Goal: Task Accomplishment & Management: Complete application form

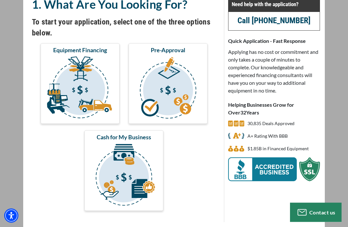
scroll to position [57, 0]
click at [78, 87] on img "submit" at bounding box center [80, 89] width 76 height 64
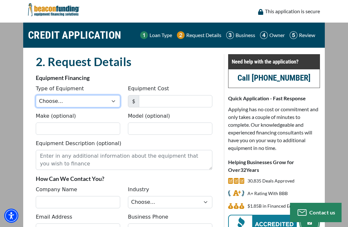
click at [114, 104] on select "Choose... Backhoe Boom/Bucket Truck Chipper Commercial Mower Crane DTG/DTF Prin…" at bounding box center [78, 101] width 84 height 12
select select "23"
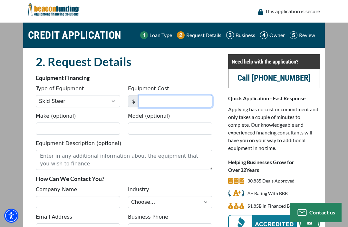
click at [179, 103] on input "Equipment Cost" at bounding box center [176, 101] width 74 height 12
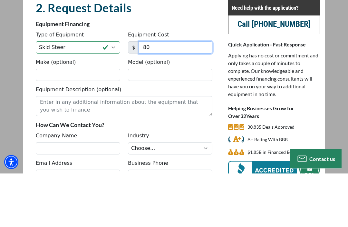
type input "8"
type input "79,500"
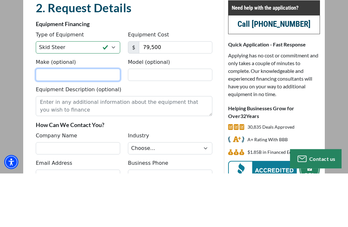
click at [41, 123] on input "Make (optional)" at bounding box center [78, 129] width 84 height 12
type input "Riley"
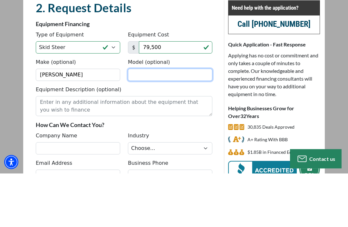
click at [175, 123] on input "Model (optional)" at bounding box center [170, 129] width 84 height 12
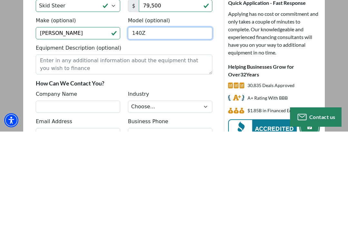
type input "140Z"
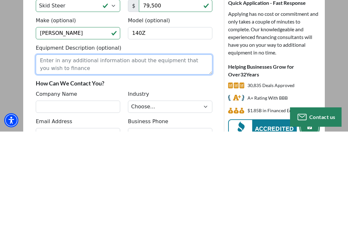
click at [41, 150] on textarea "Equipment Description (optional)" at bounding box center [124, 160] width 177 height 20
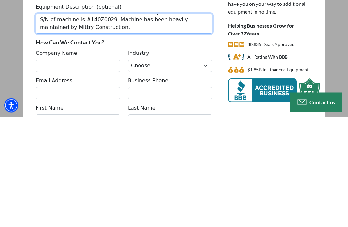
scroll to position [29, 0]
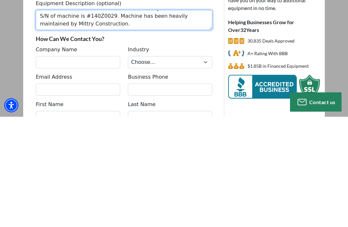
type textarea "2018 Riley 140Z with approx. 1335 hours and a 140 HP Cummins engine. This track…"
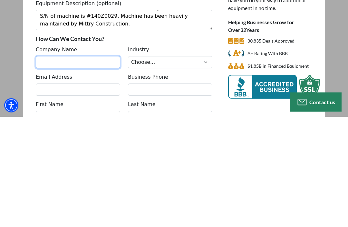
click at [46, 167] on input "Company Name" at bounding box center [78, 173] width 84 height 12
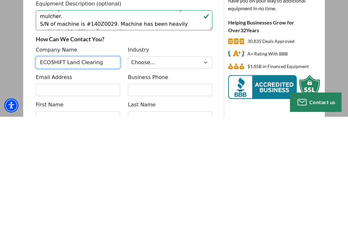
type input "ECOSHIFT Land Clearing"
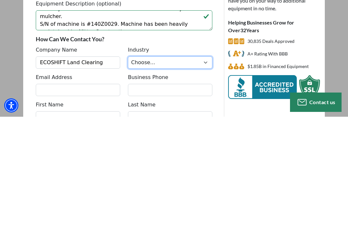
click at [208, 167] on select "Choose... Towing Landscape/Hardscape Decorated Apparel Septic Light Constructio…" at bounding box center [170, 173] width 84 height 12
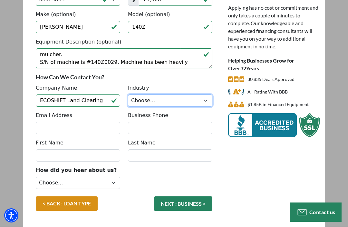
select select "2"
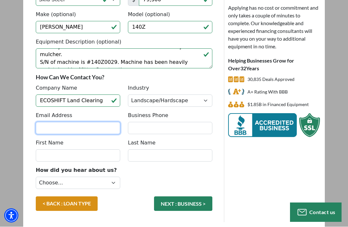
click at [99, 130] on input "Email Address" at bounding box center [78, 128] width 84 height 12
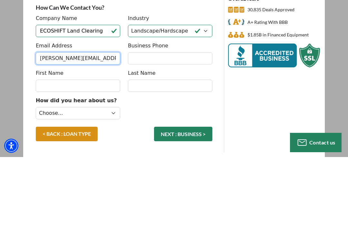
type input "[PERSON_NAME][EMAIL_ADDRESS][DOMAIN_NAME]"
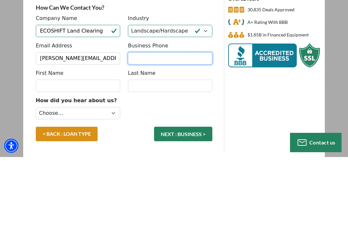
click at [192, 122] on input "Business Phone" at bounding box center [170, 128] width 84 height 12
type input "[PHONE_NUMBER]"
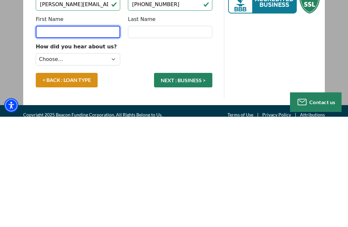
scroll to position [115, 0]
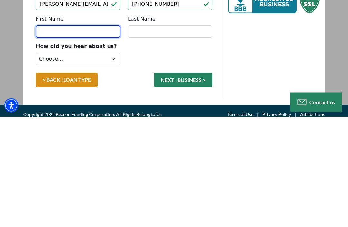
type input "J"
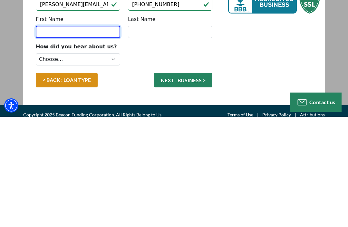
type input "[PERSON_NAME]"
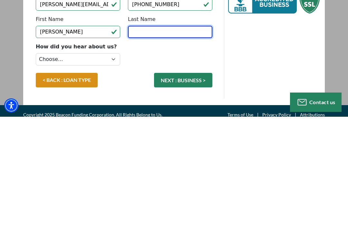
type input "[PERSON_NAME]"
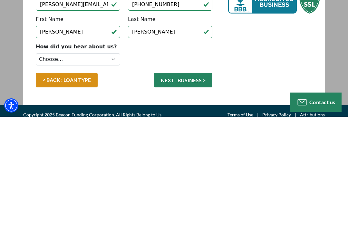
scroll to position [101, 0]
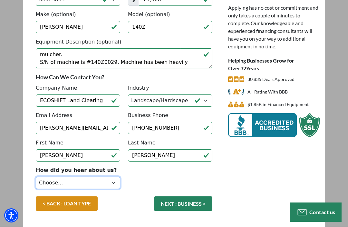
click at [112, 184] on select "Choose... Internet Search Vendor Referral Word of Mouth Client Referral Email E…" at bounding box center [78, 183] width 84 height 12
select select "5"
click at [188, 206] on button "NEXT : BUSINESS >" at bounding box center [183, 204] width 58 height 15
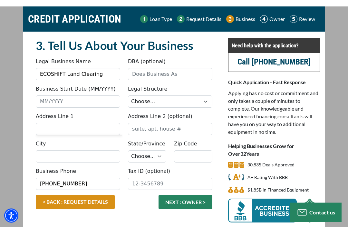
scroll to position [16, 0]
click at [111, 103] on input "Business Start Date (MM/YYYY)" at bounding box center [78, 102] width 84 height 12
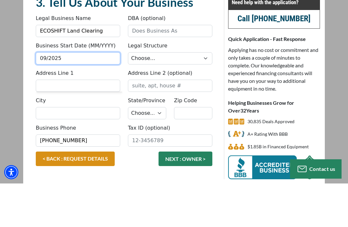
type input "09/2025"
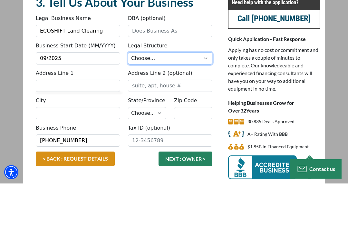
click at [208, 96] on select "Choose... Corporation LLC LLP Municipality Non-Profit Partnership Proprietorship" at bounding box center [170, 102] width 84 height 12
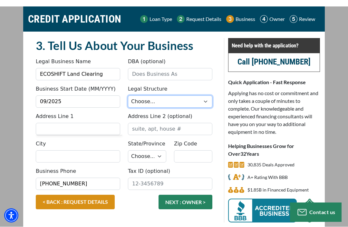
select select "2"
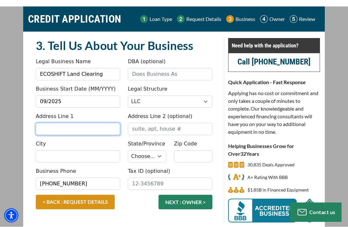
click at [96, 129] on input "Address Line 1" at bounding box center [78, 129] width 84 height 12
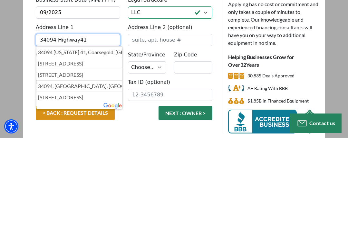
type input "34094 Highway41"
click at [205, 168] on div "Tax ID (optional)" at bounding box center [170, 179] width 92 height 23
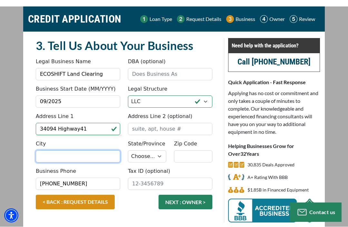
click at [43, 158] on input "City" at bounding box center [78, 157] width 84 height 12
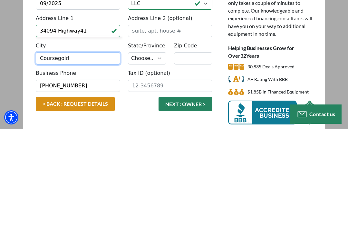
type input "Coursegold"
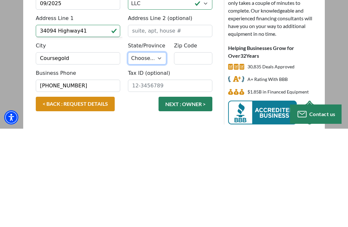
click at [158, 151] on select "Choose... AL AK AZ AR CA CO CT DE DC FL GA HI ID IL IN IA KS KY LA ME MD MA MI …" at bounding box center [147, 157] width 38 height 12
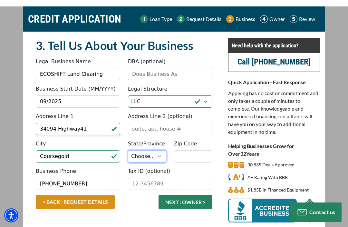
select select "6"
click at [203, 154] on input "Zip Code" at bounding box center [193, 157] width 38 height 12
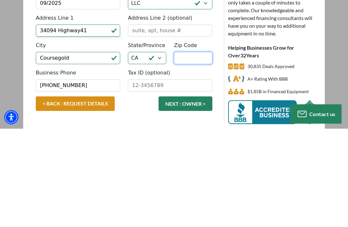
type input "93614"
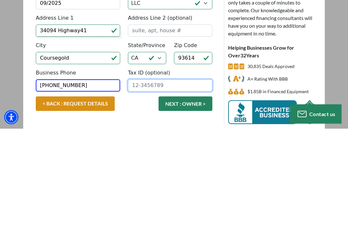
click at [194, 178] on input "Tax ID (optional)" at bounding box center [170, 184] width 84 height 12
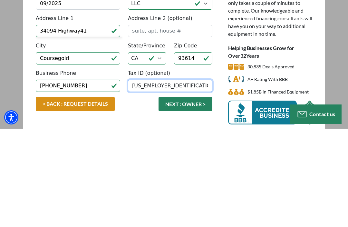
type input "[US_EMPLOYER_IDENTIFICATION_NUMBER]"
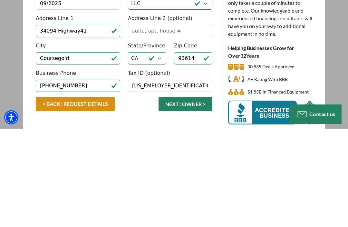
click at [190, 195] on button "NEXT : OWNER >" at bounding box center [186, 202] width 54 height 15
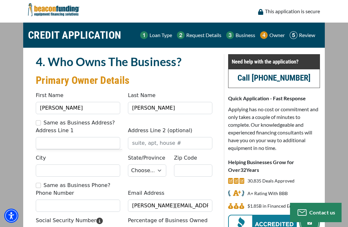
click at [36, 124] on input "Same as Business Address?" at bounding box center [38, 122] width 5 height 5
checkbox input "true"
type input "34094 Highway41"
type input "Coursegold"
select select "6"
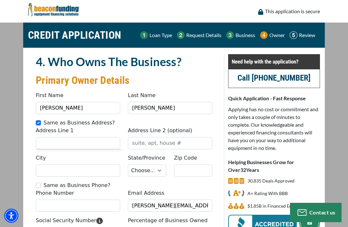
type input "93614"
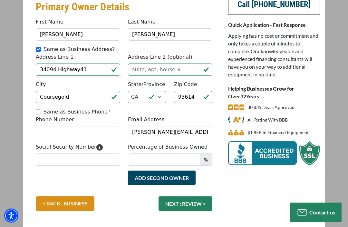
scroll to position [73, 0]
click at [81, 205] on link "< BACK : BUSINESS" at bounding box center [65, 204] width 59 height 15
click at [78, 208] on link "< BACK : BUSINESS" at bounding box center [65, 204] width 59 height 15
click at [78, 197] on link "< BACK : BUSINESS" at bounding box center [65, 204] width 59 height 15
click at [70, 205] on link "< BACK : BUSINESS" at bounding box center [65, 204] width 59 height 15
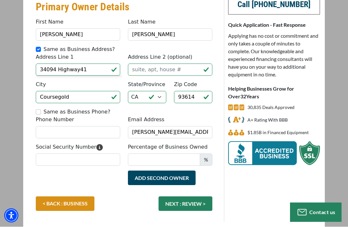
click at [69, 197] on link "< BACK : BUSINESS" at bounding box center [65, 204] width 59 height 15
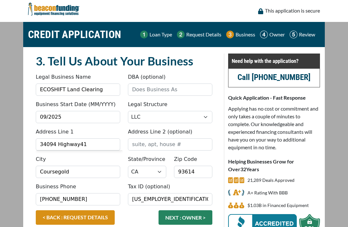
scroll to position [0, 0]
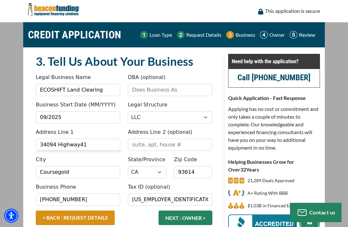
click at [204, 39] on div "Loan Type Request Details Business Owner Review" at bounding box center [230, 34] width 180 height 19
click at [242, 35] on p "Business" at bounding box center [246, 35] width 20 height 8
click at [240, 35] on p "Business" at bounding box center [246, 35] width 20 height 8
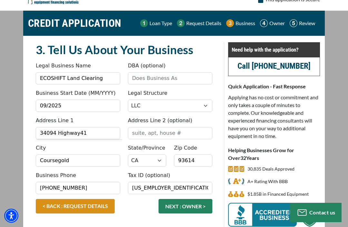
scroll to position [16, 0]
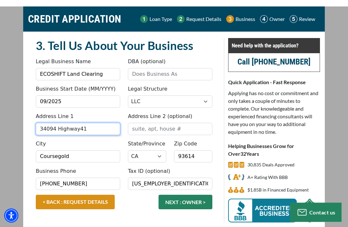
click at [100, 132] on input "34094 Highway41" at bounding box center [78, 129] width 84 height 12
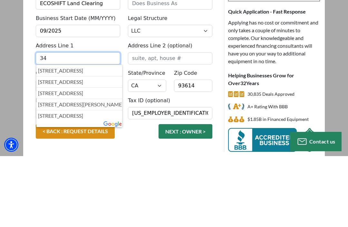
type input "3"
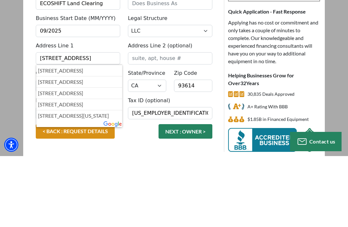
click at [106, 138] on p "732 South 6th Street, Las Vegas, NV, USA" at bounding box center [79, 142] width 83 height 8
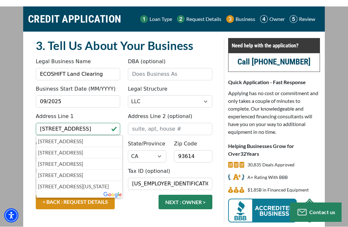
type input "732 South 6th Street"
type input "Las Vegas"
select select "30"
type input "89101"
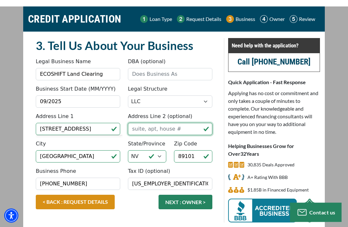
click at [182, 132] on input "Address Line 2 (optional)" at bounding box center [170, 129] width 84 height 12
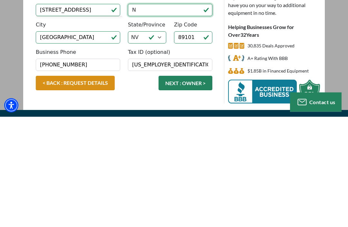
scroll to position [25, 0]
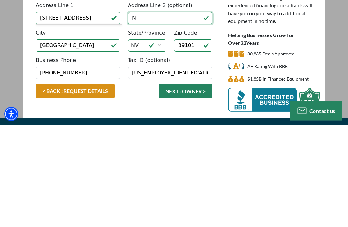
type input "N"
click at [191, 186] on button "NEXT : OWNER >" at bounding box center [186, 193] width 54 height 15
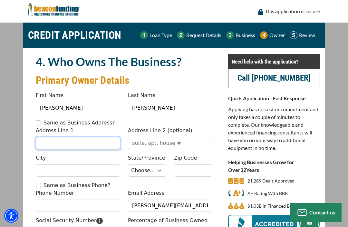
click at [37, 144] on input "Address Line 1" at bounding box center [78, 143] width 84 height 12
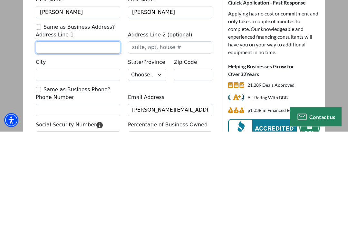
type input "[STREET_ADDRESS]"
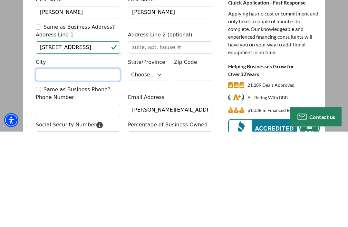
type input "Coursegold"
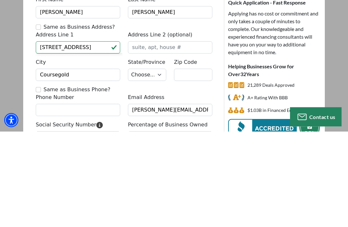
select select "6"
type input "93614"
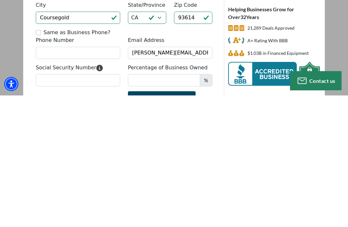
scroll to position [21, 0]
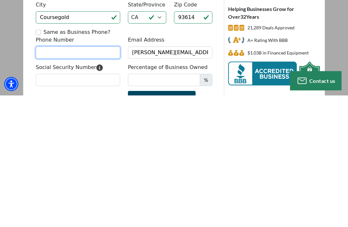
click at [43, 178] on input "Phone Number" at bounding box center [78, 184] width 84 height 12
type input "[PHONE_NUMBER]"
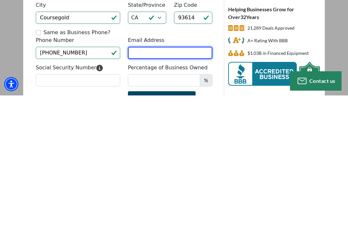
type input "[EMAIL_ADDRESS][DOMAIN_NAME]"
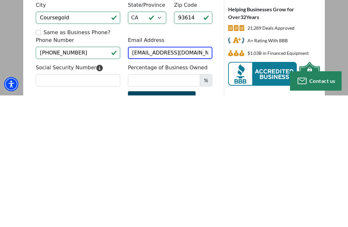
scroll to position [94, 0]
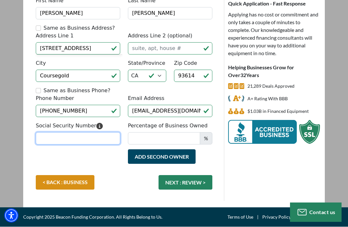
click at [45, 138] on input "Social Security Number" at bounding box center [78, 139] width 84 height 12
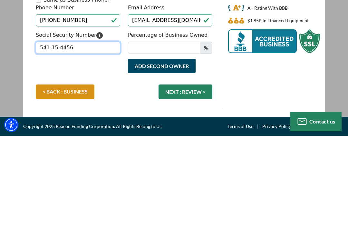
type input "541-15-4456"
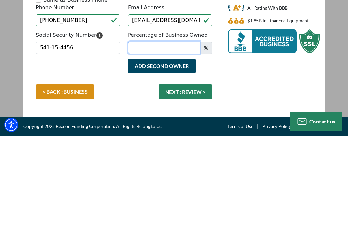
click at [184, 133] on input "Percentage of Business Owned" at bounding box center [164, 139] width 72 height 12
type input "51"
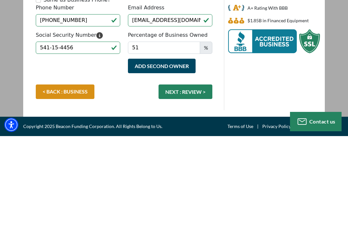
click at [184, 150] on button "Add Second Owner" at bounding box center [162, 157] width 68 height 15
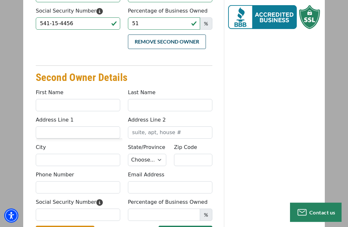
scroll to position [211, 0]
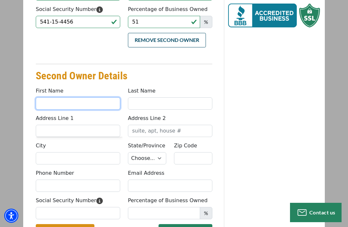
click at [46, 101] on input "First Name" at bounding box center [78, 103] width 84 height 12
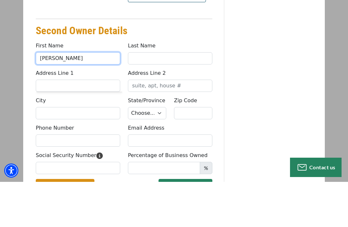
type input "Ann"
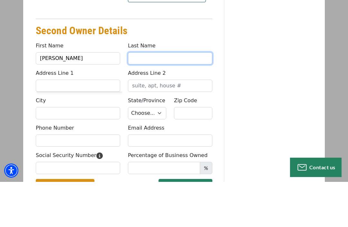
click at [182, 97] on input "Last Name" at bounding box center [170, 103] width 84 height 12
type input "Herber"
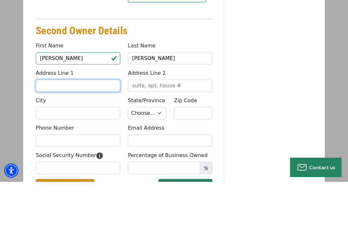
click at [46, 125] on input "Address Line 1" at bounding box center [78, 131] width 84 height 12
type input "34094 Highway 41"
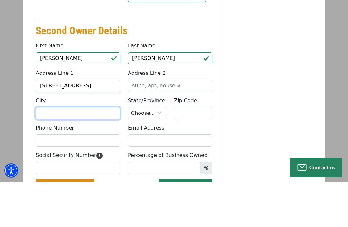
type input "Coursegold"
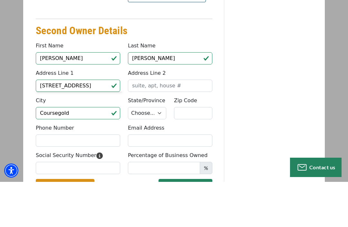
select select "6"
type input "93614"
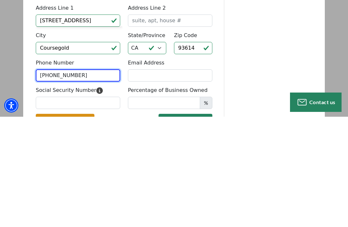
type input "(707) 951-0940"
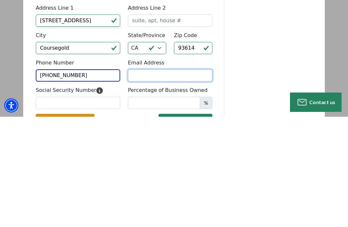
click at [180, 180] on input "Email Address" at bounding box center [170, 186] width 84 height 12
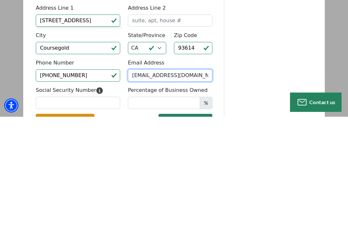
type input "Newagain32@gmail.com"
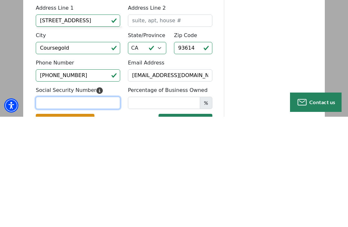
click at [93, 207] on input "Social Security Number" at bounding box center [78, 213] width 84 height 12
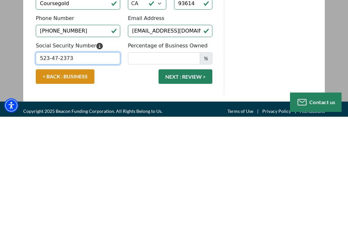
type input "523-47-2373"
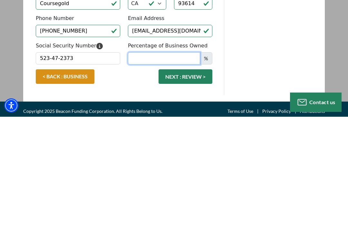
click at [174, 162] on input "Percentage of Business Owned" at bounding box center [164, 168] width 72 height 12
type input "49"
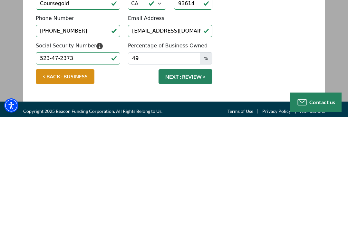
click at [197, 180] on button "NEXT : REVIEW >" at bounding box center [186, 187] width 54 height 15
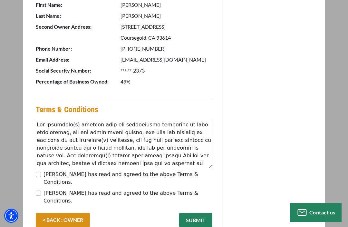
scroll to position [518, 0]
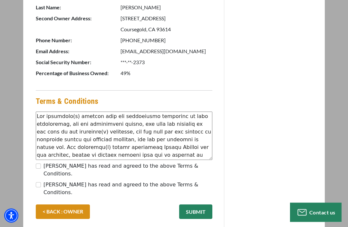
click at [40, 164] on input "Jeremy Herber has read and agreed to the above Terms & Conditions." at bounding box center [38, 166] width 5 height 5
checkbox input "true"
click at [44, 185] on label "Ann Herber has read and agreed to the above Terms & Conditions." at bounding box center [128, 188] width 169 height 15
click at [41, 185] on input "Ann Herber has read and agreed to the above Terms & Conditions." at bounding box center [38, 184] width 5 height 5
checkbox input "true"
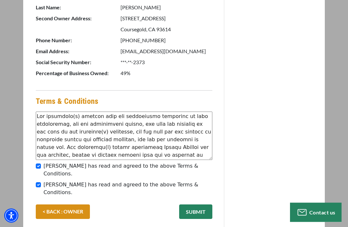
click at [198, 205] on button "SUBMIT" at bounding box center [195, 212] width 33 height 15
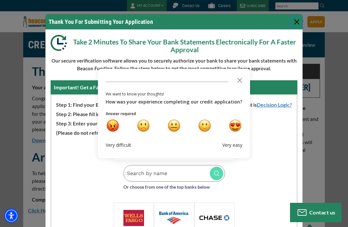
click at [238, 82] on polygon "Close the survey" at bounding box center [240, 80] width 5 height 5
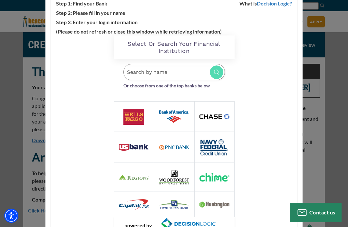
scroll to position [101, 0]
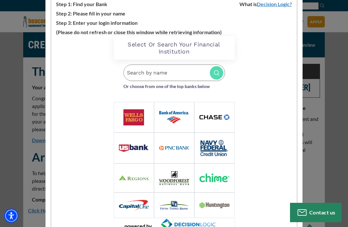
click at [194, 74] on input "Search by name" at bounding box center [174, 72] width 102 height 16
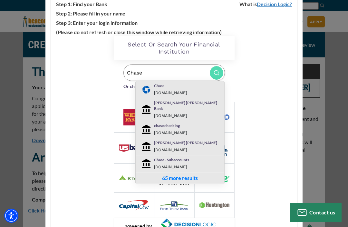
type input "Chase"
click at [185, 89] on div "Chase [DOMAIN_NAME]" at bounding box center [187, 90] width 77 height 14
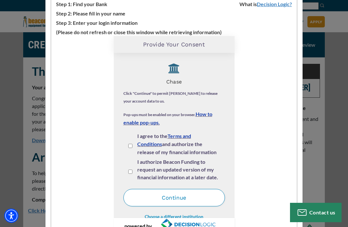
click at [132, 146] on input "I agree to the Terms and Conditions and authorize the release of my financial i…" at bounding box center [130, 146] width 4 height 4
checkbox input "true"
click at [131, 171] on input "I authorize Beacon Funding to request an updated version of my financial inform…" at bounding box center [130, 172] width 4 height 4
checkbox input "true"
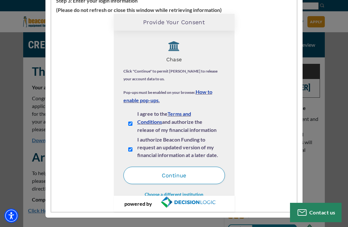
scroll to position [123, 0]
click at [191, 177] on button "Continue" at bounding box center [174, 175] width 102 height 17
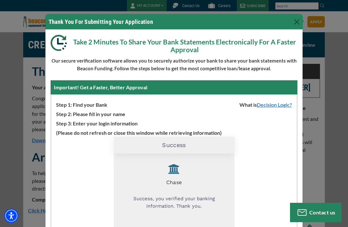
scroll to position [0, 0]
click at [297, 26] on button "Close" at bounding box center [297, 22] width 10 height 10
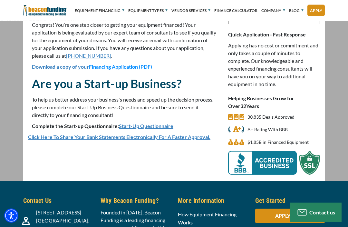
scroll to position [74, 0]
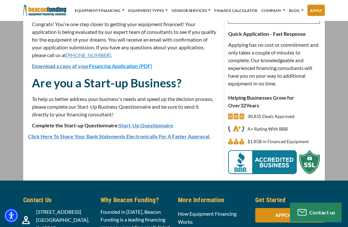
click at [153, 127] on link "Start-Up Questionnaire" at bounding box center [146, 126] width 54 height 6
